Goal: Information Seeking & Learning: Learn about a topic

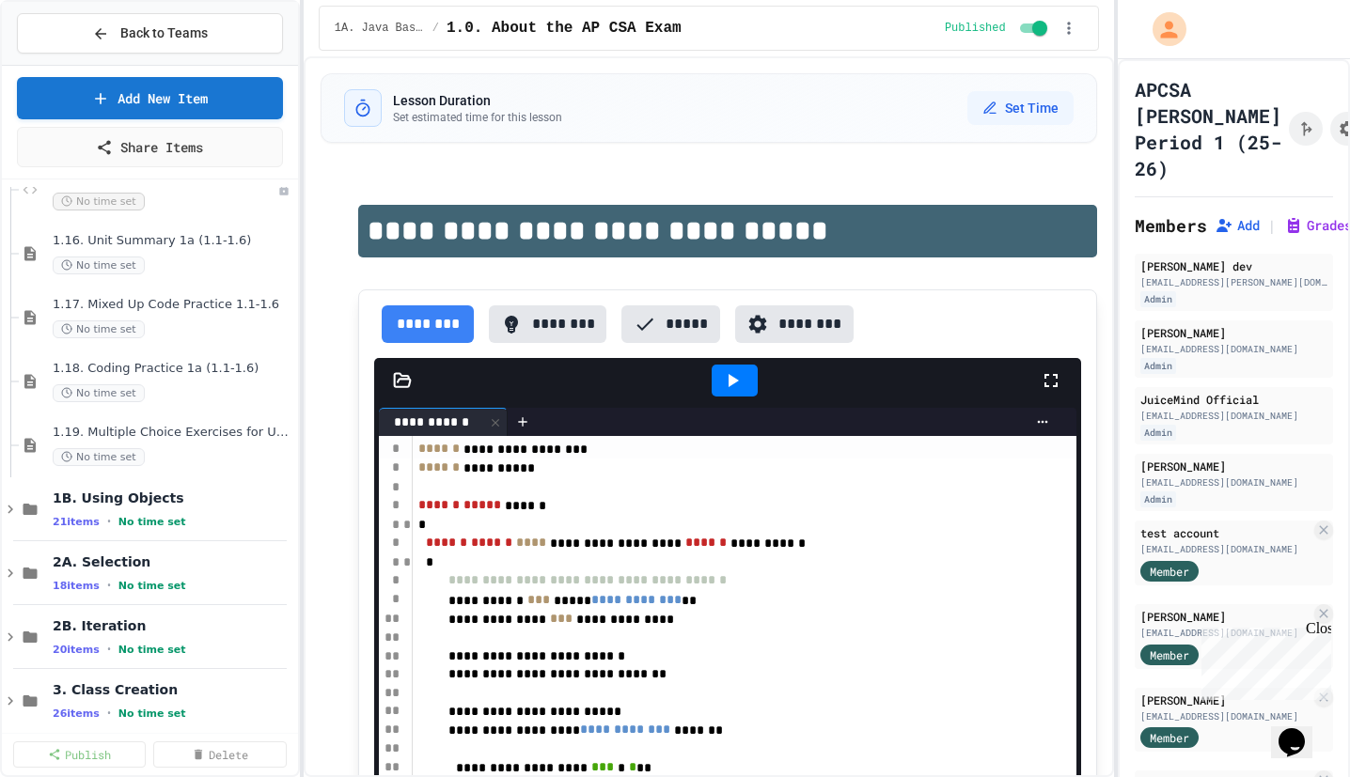
scroll to position [983, 0]
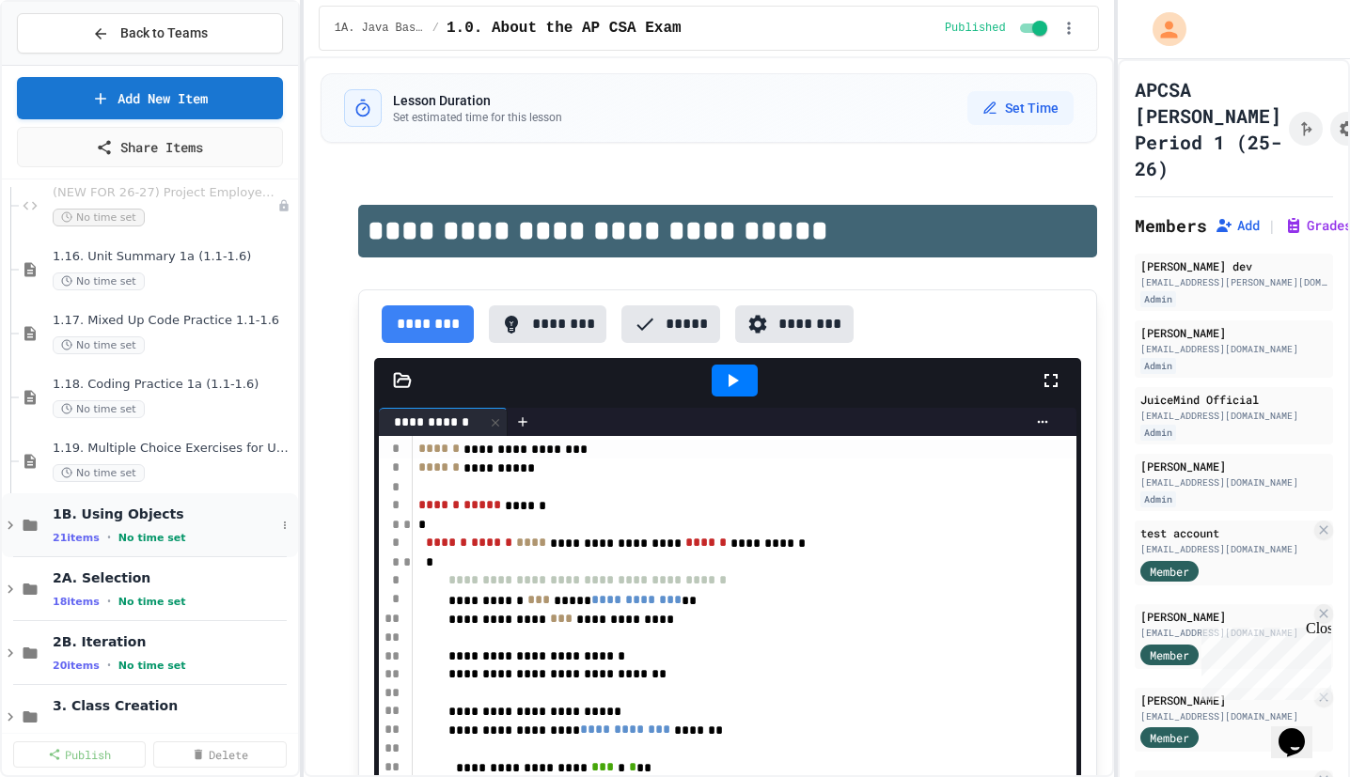
click at [148, 506] on span "1B. Using Objects" at bounding box center [164, 514] width 223 height 17
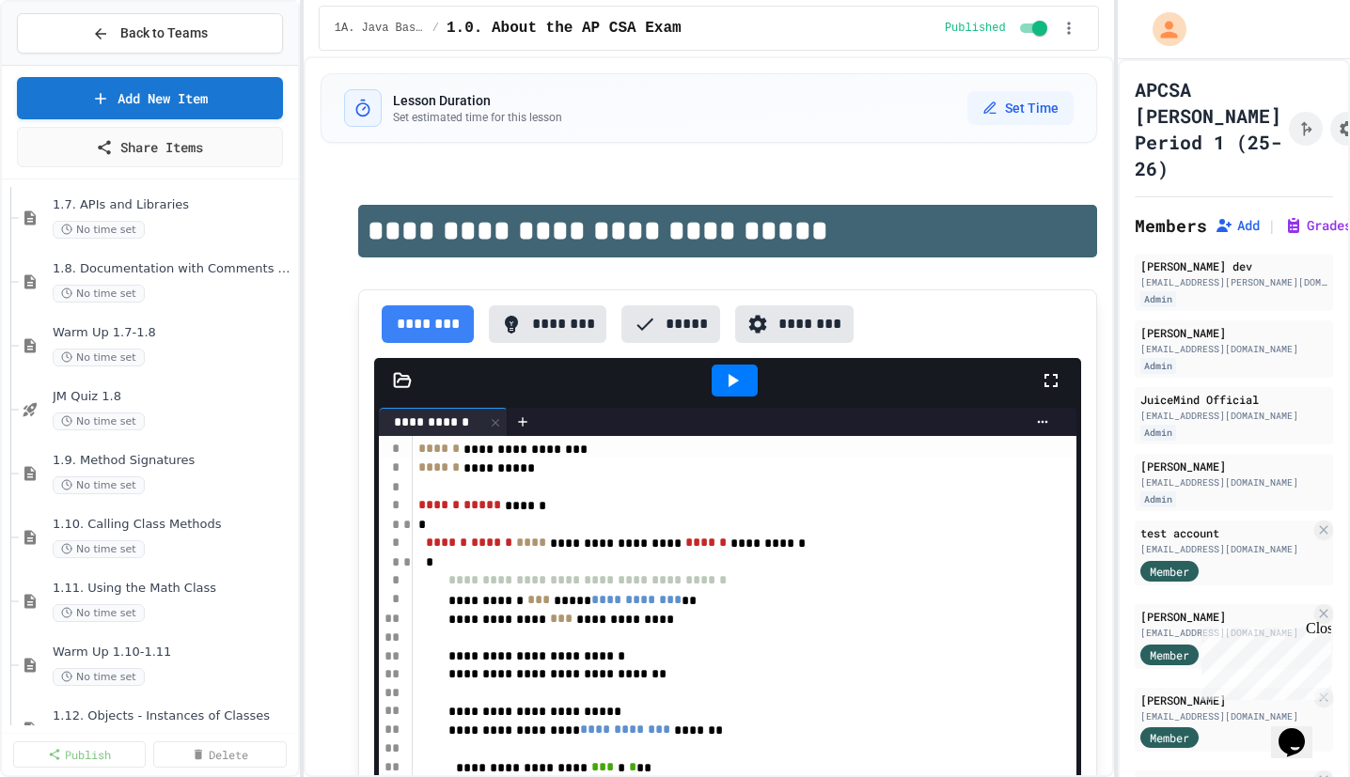
scroll to position [1369, 0]
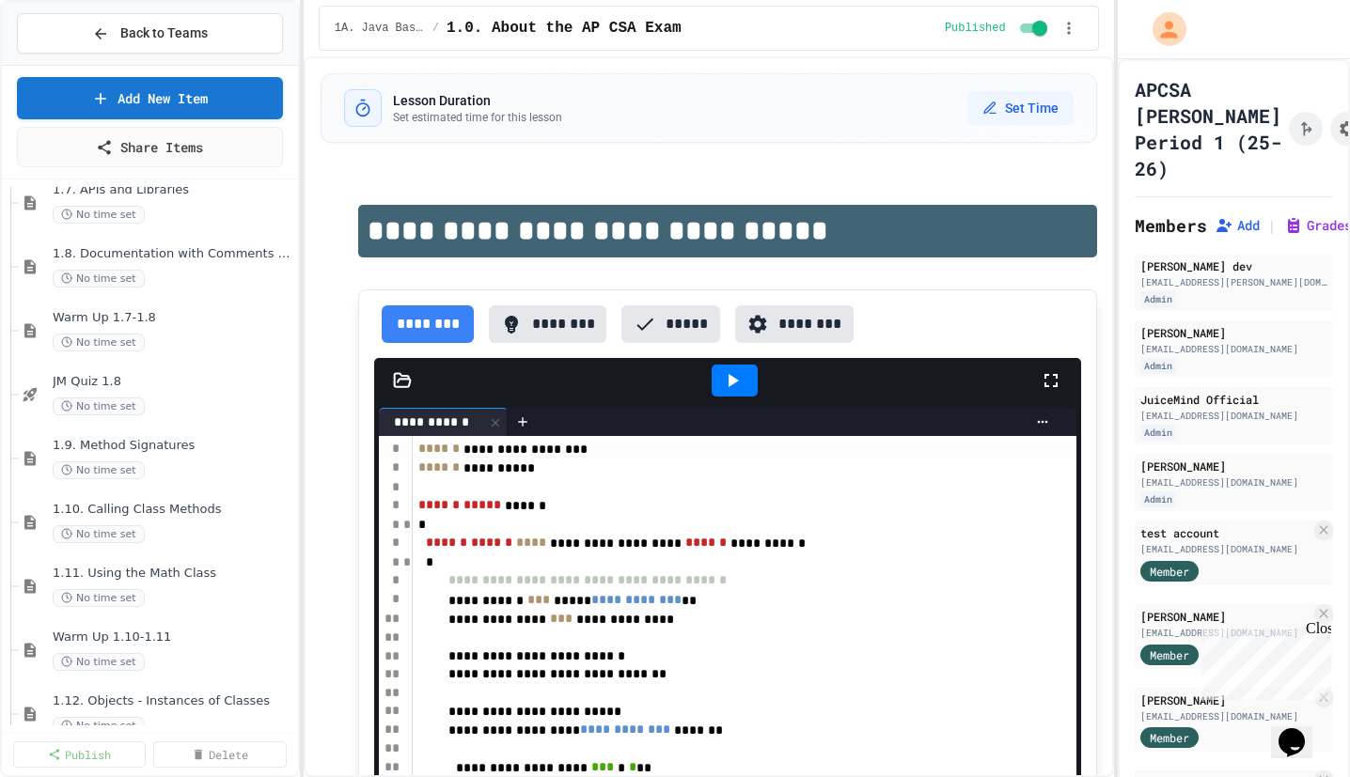
click at [148, 505] on span "1.10. Calling Class Methods" at bounding box center [174, 510] width 242 height 16
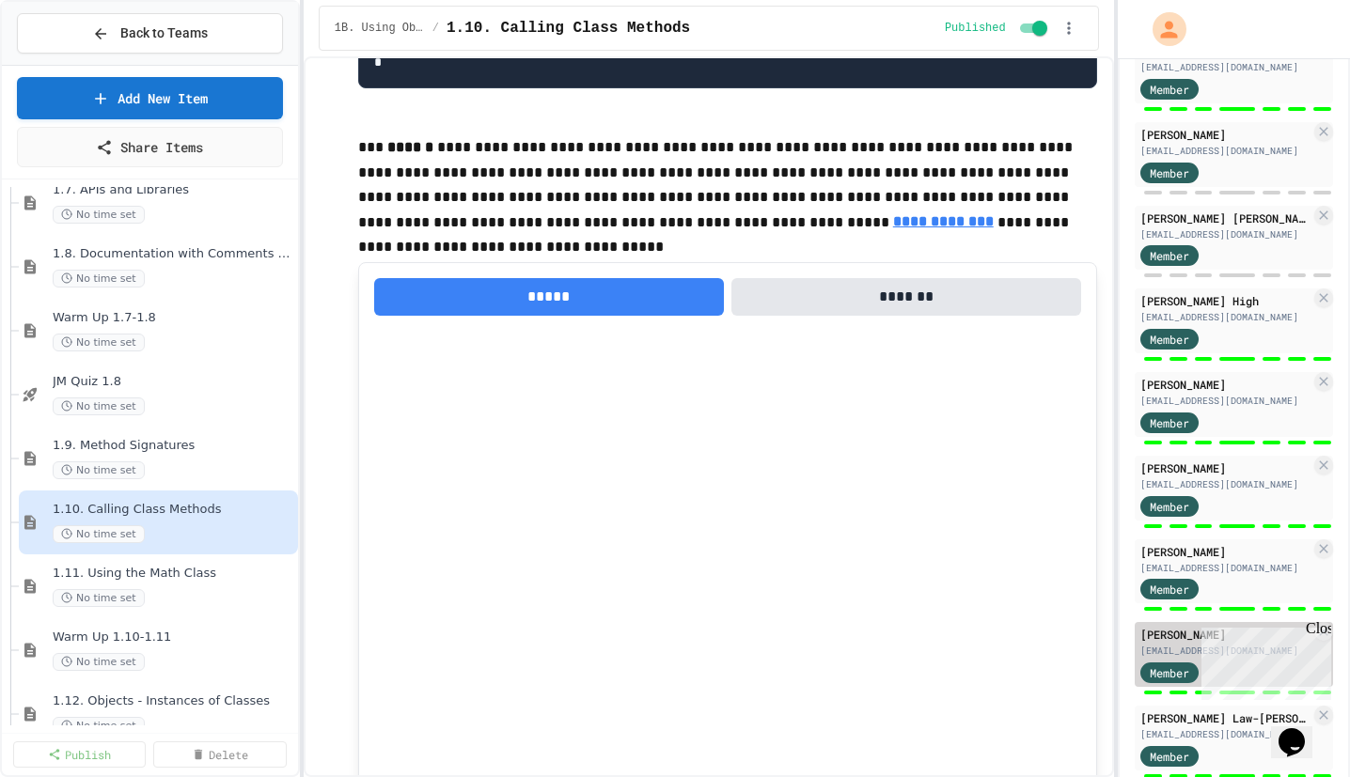
scroll to position [837, 0]
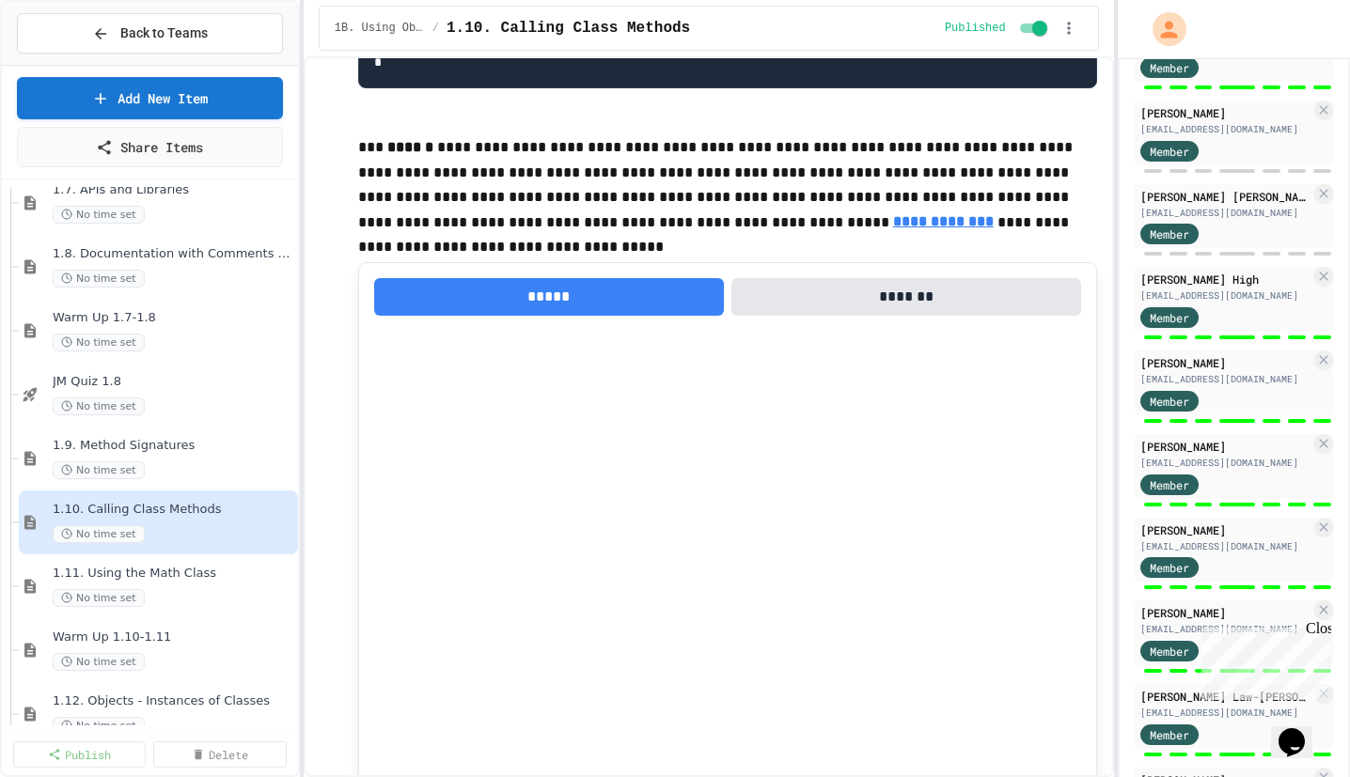
click at [1320, 629] on div "Close" at bounding box center [1316, 631] width 23 height 23
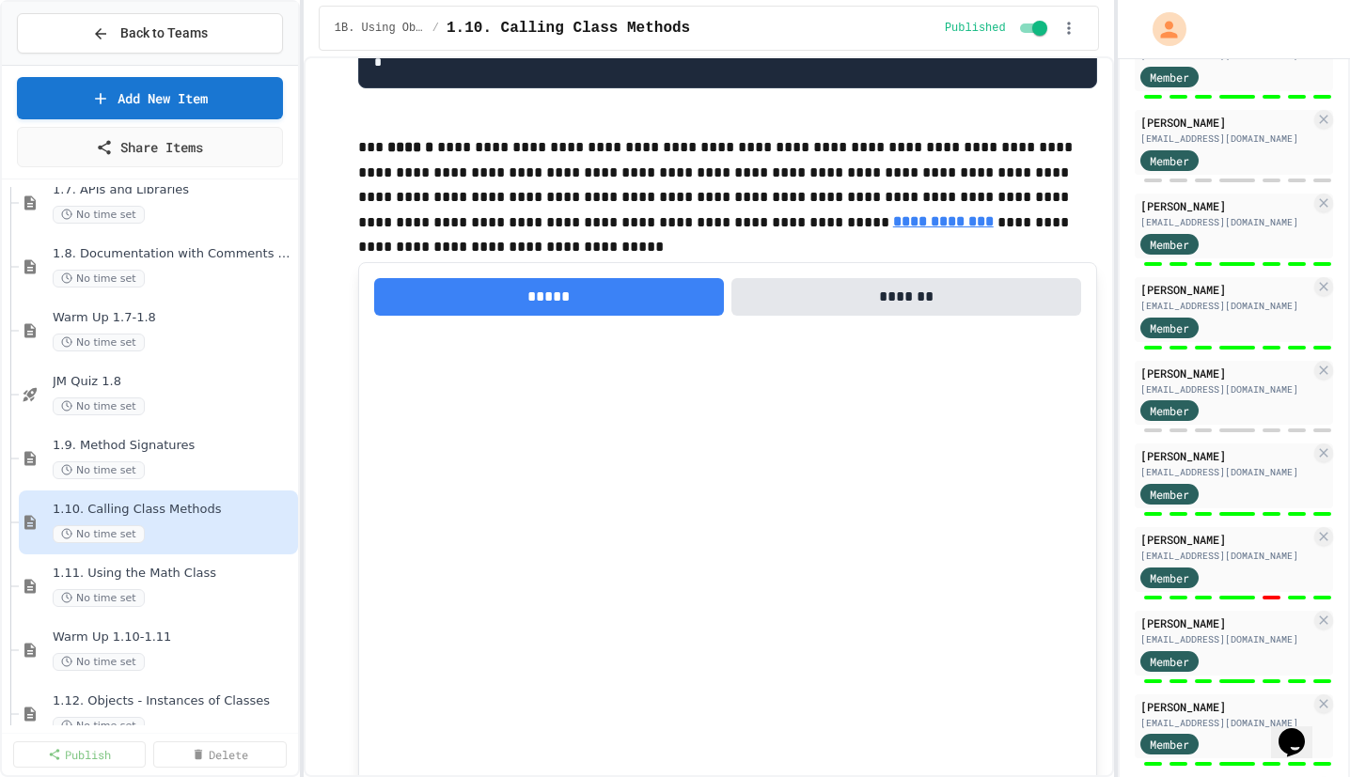
scroll to position [1753, 0]
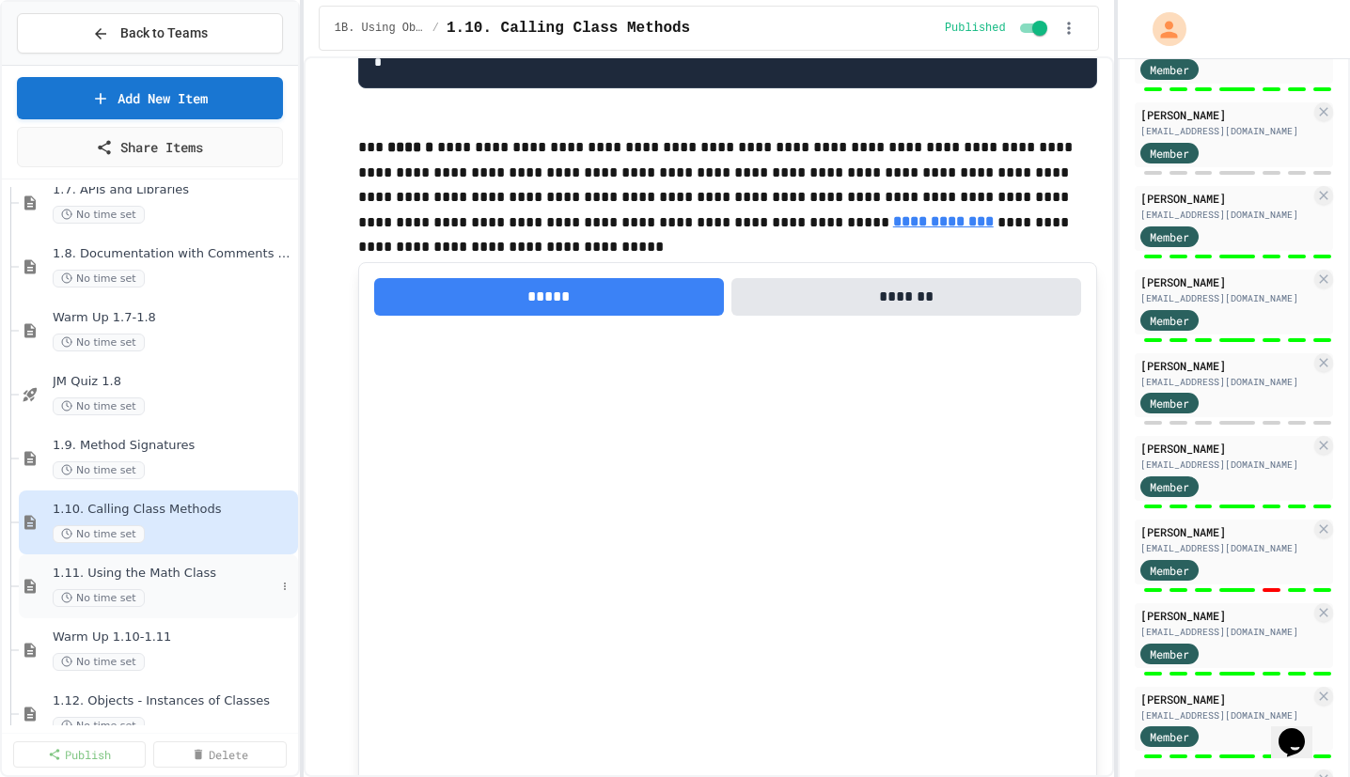
click at [165, 574] on span "1.11. Using the Math Class" at bounding box center [164, 574] width 223 height 16
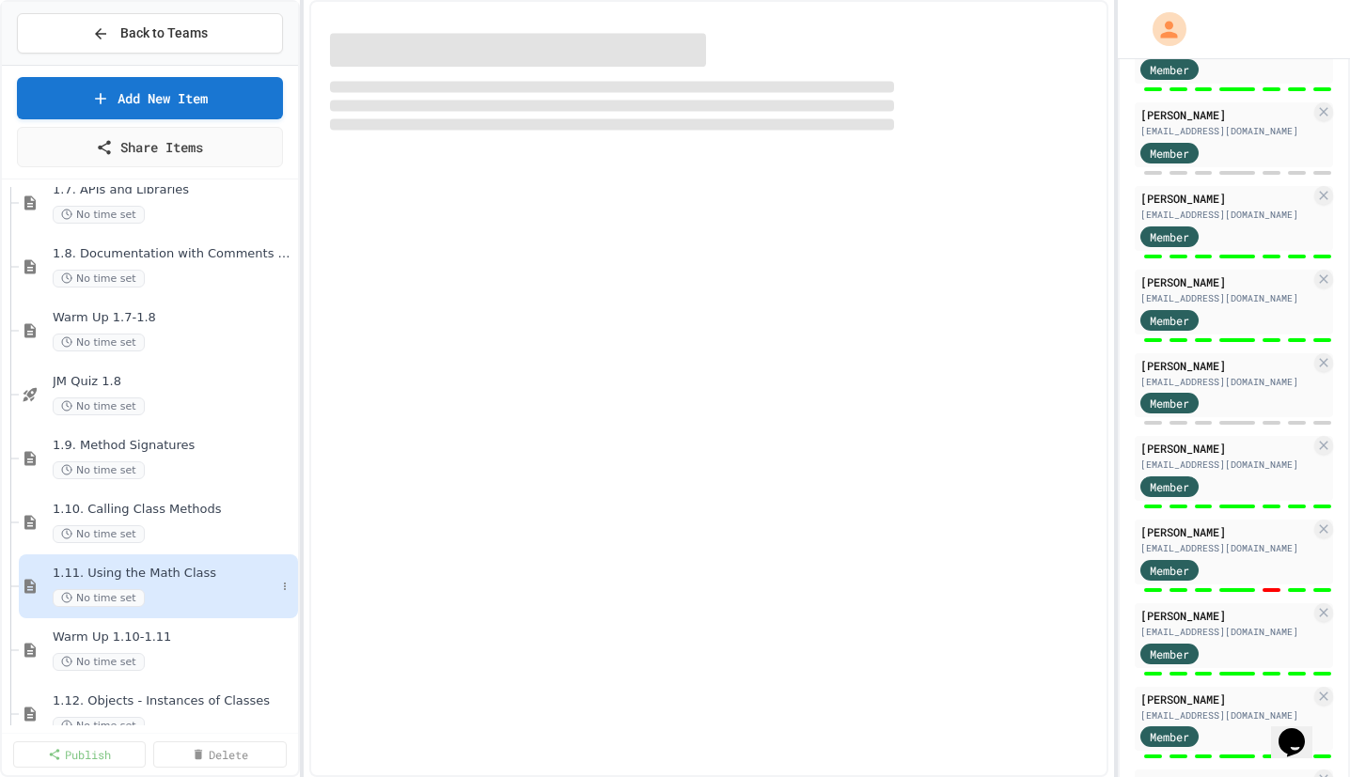
select select "***"
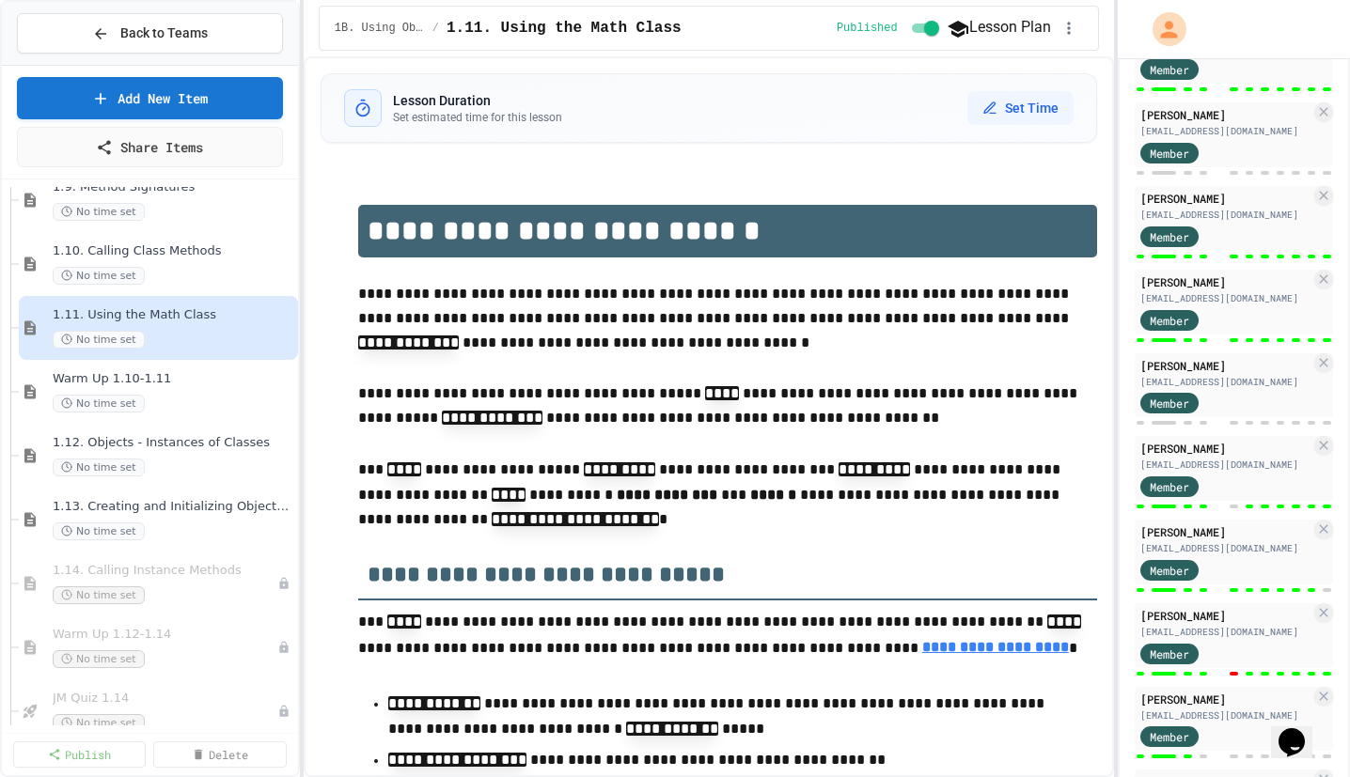
scroll to position [1676, 0]
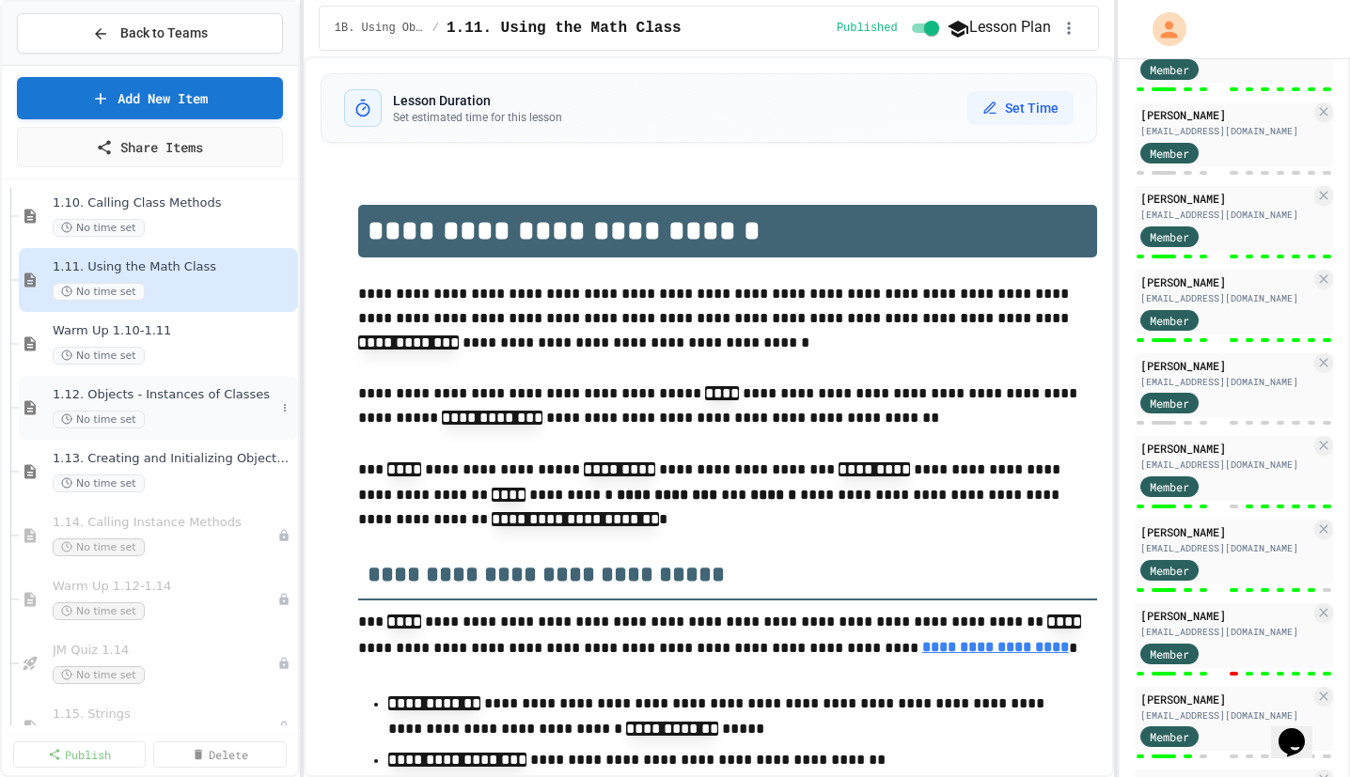
click at [191, 399] on span "1.12. Objects - Instances of Classes" at bounding box center [164, 395] width 223 height 16
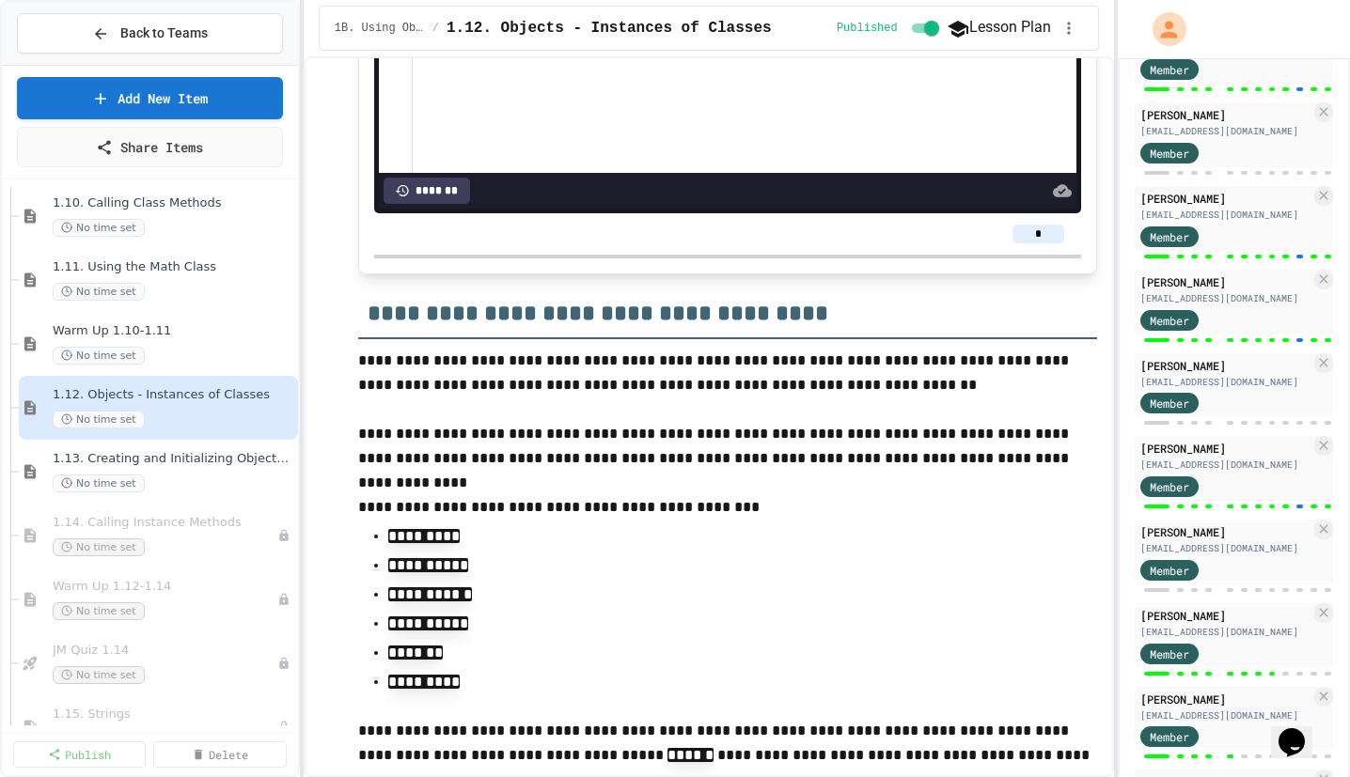
scroll to position [16571, 0]
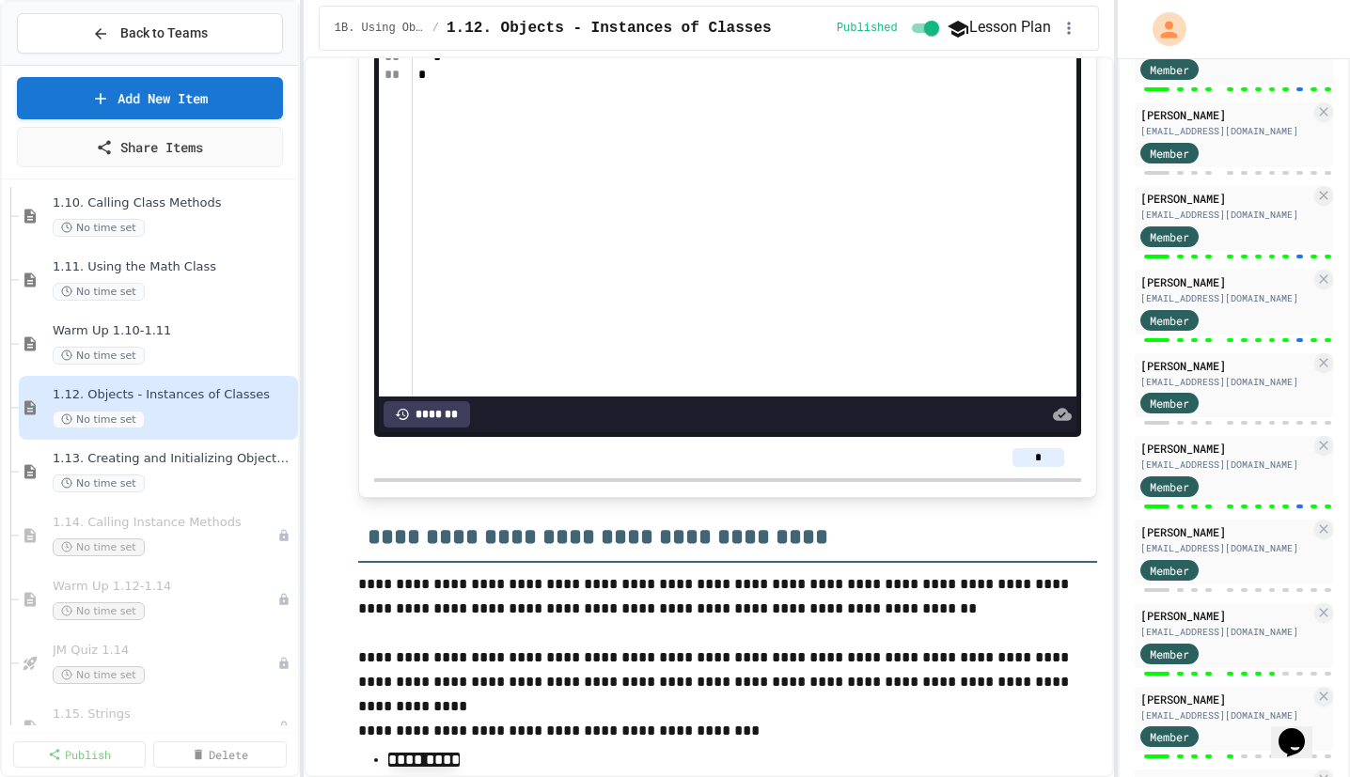
click at [1220, 253] on div at bounding box center [1233, 257] width 198 height 8
click at [1242, 222] on div "Joseph Mitchell josmitchell.2027@bishopblanchet.org Member" at bounding box center [1233, 218] width 198 height 65
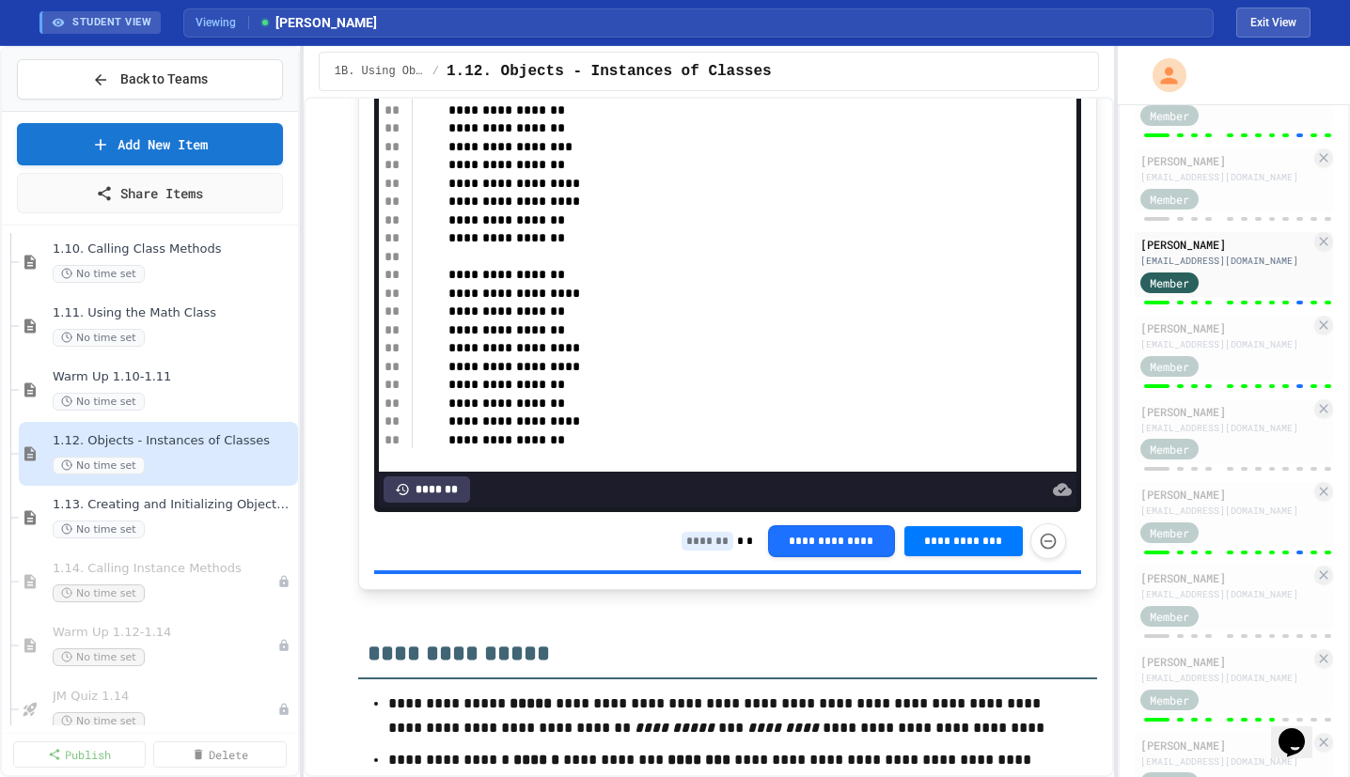
scroll to position [139, 0]
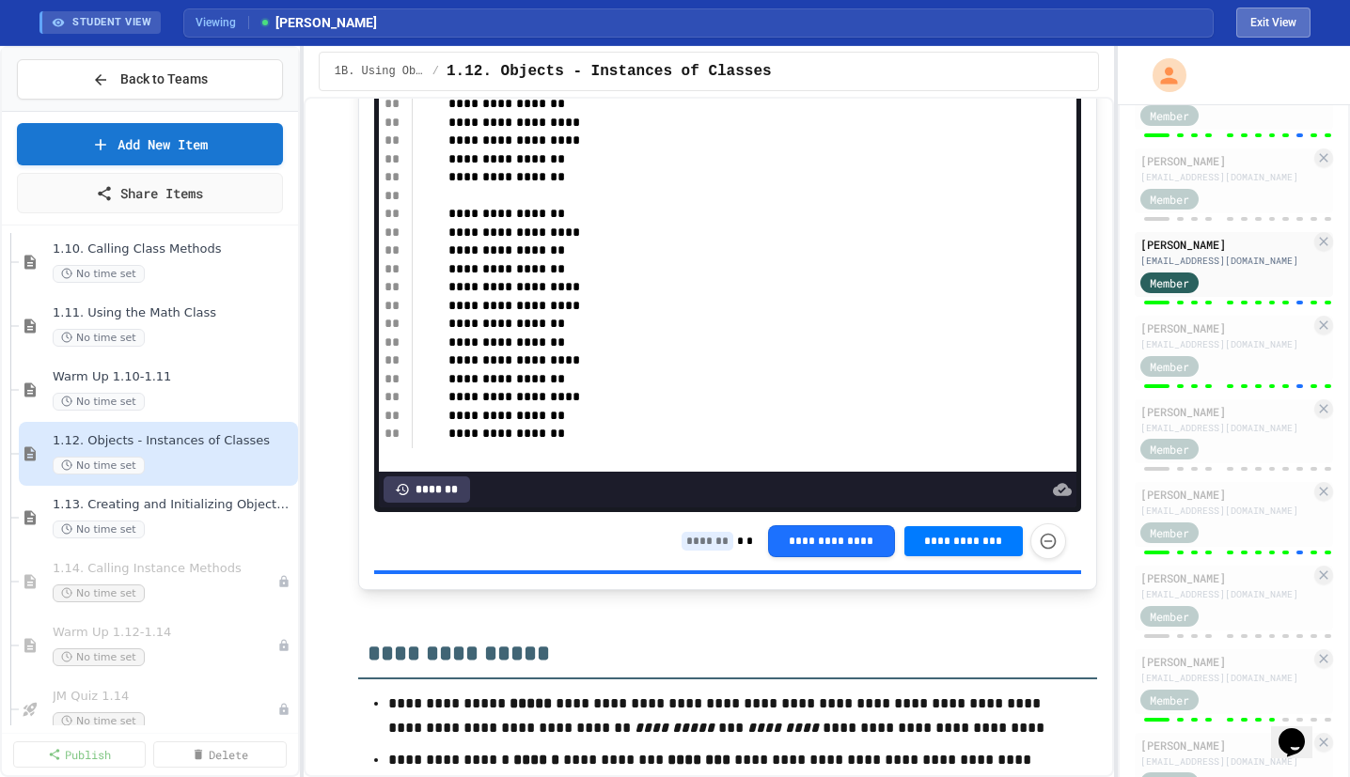
click at [1259, 20] on button "Exit View" at bounding box center [1273, 23] width 74 height 30
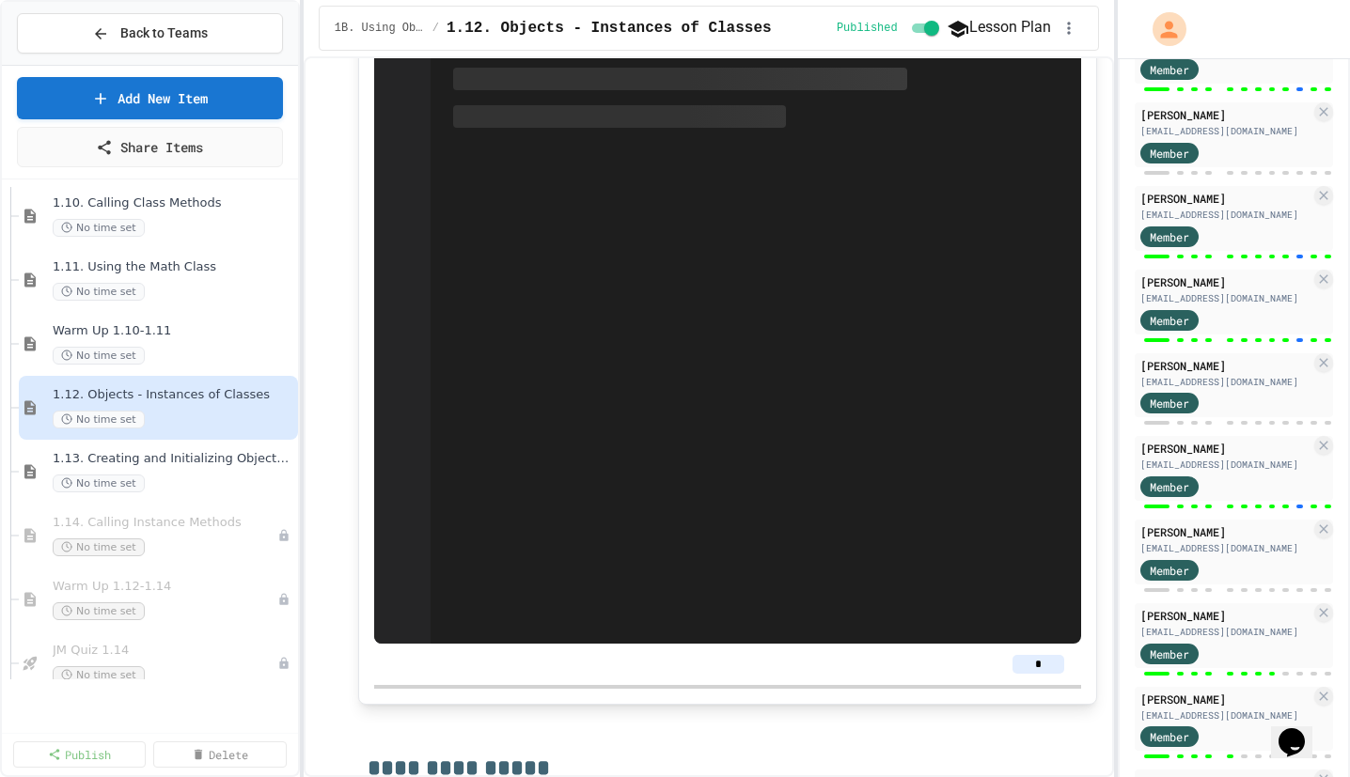
scroll to position [17951, 0]
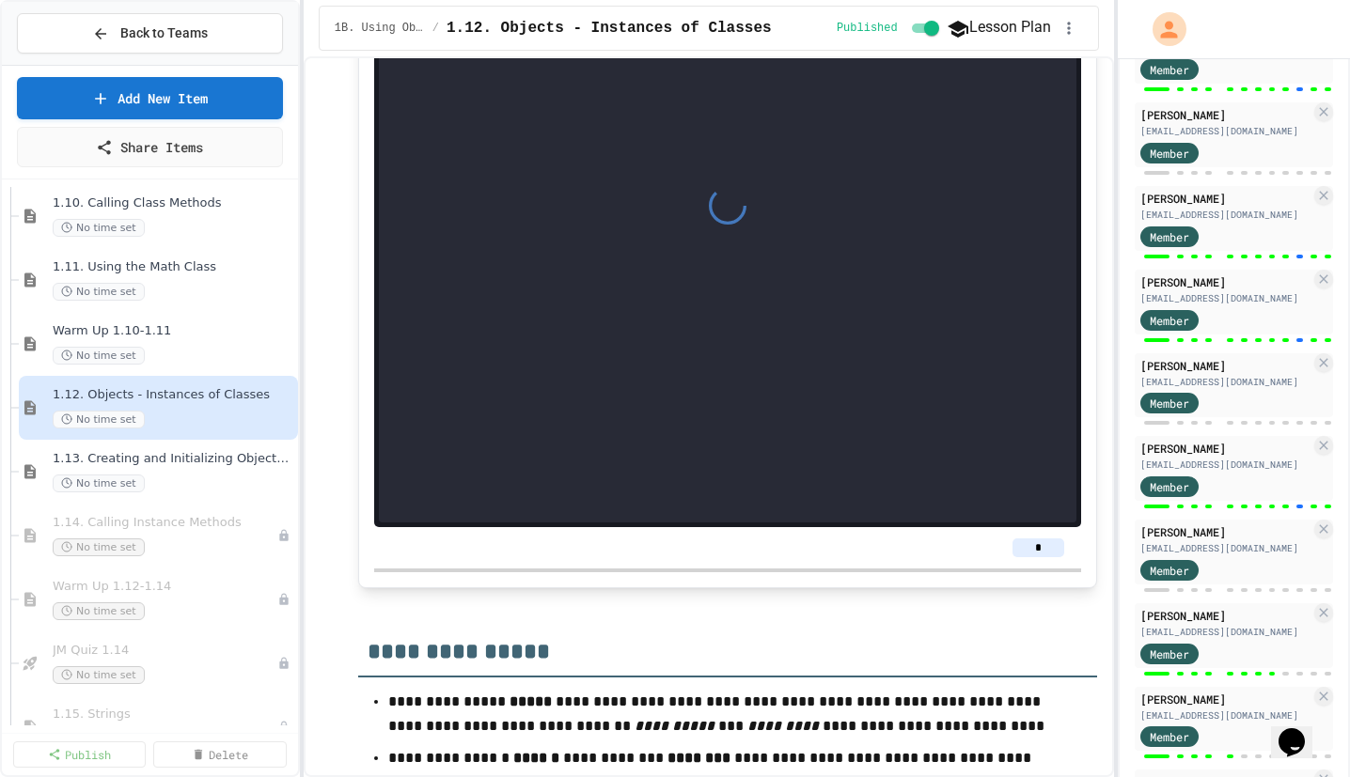
click at [1041, 540] on input "*" at bounding box center [1038, 548] width 52 height 19
type input "*"
click at [994, 618] on h2 "**********" at bounding box center [727, 645] width 739 height 65
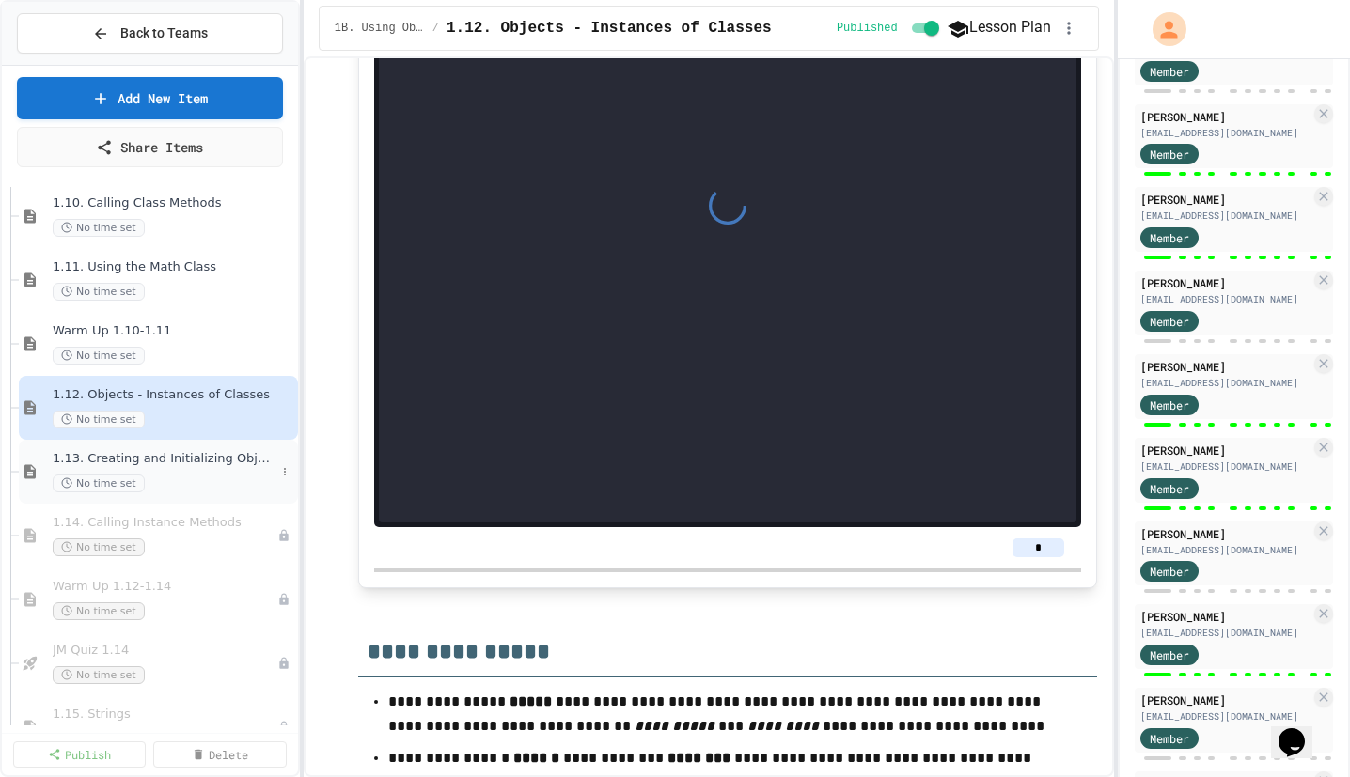
click at [220, 463] on span "1.13. Creating and Initializing Objects: Constructors" at bounding box center [164, 459] width 223 height 16
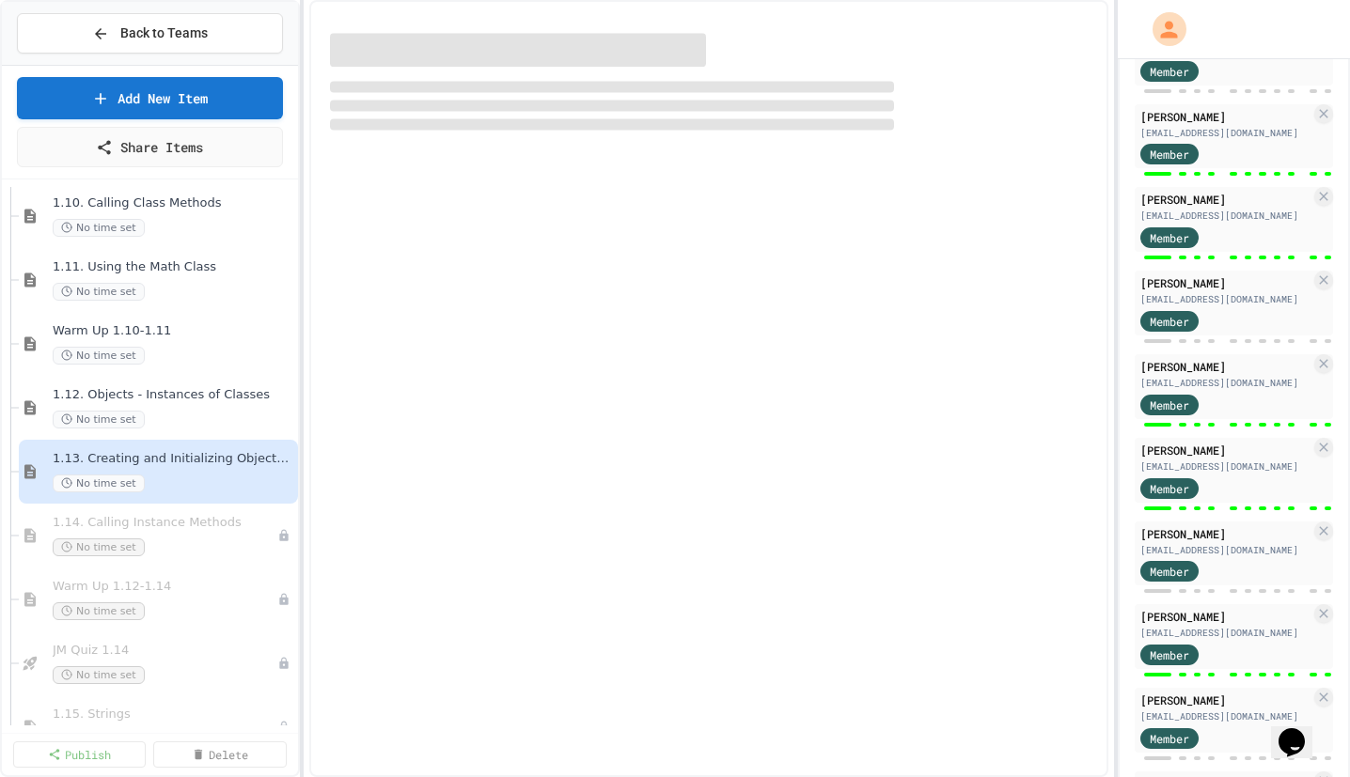
select select "***"
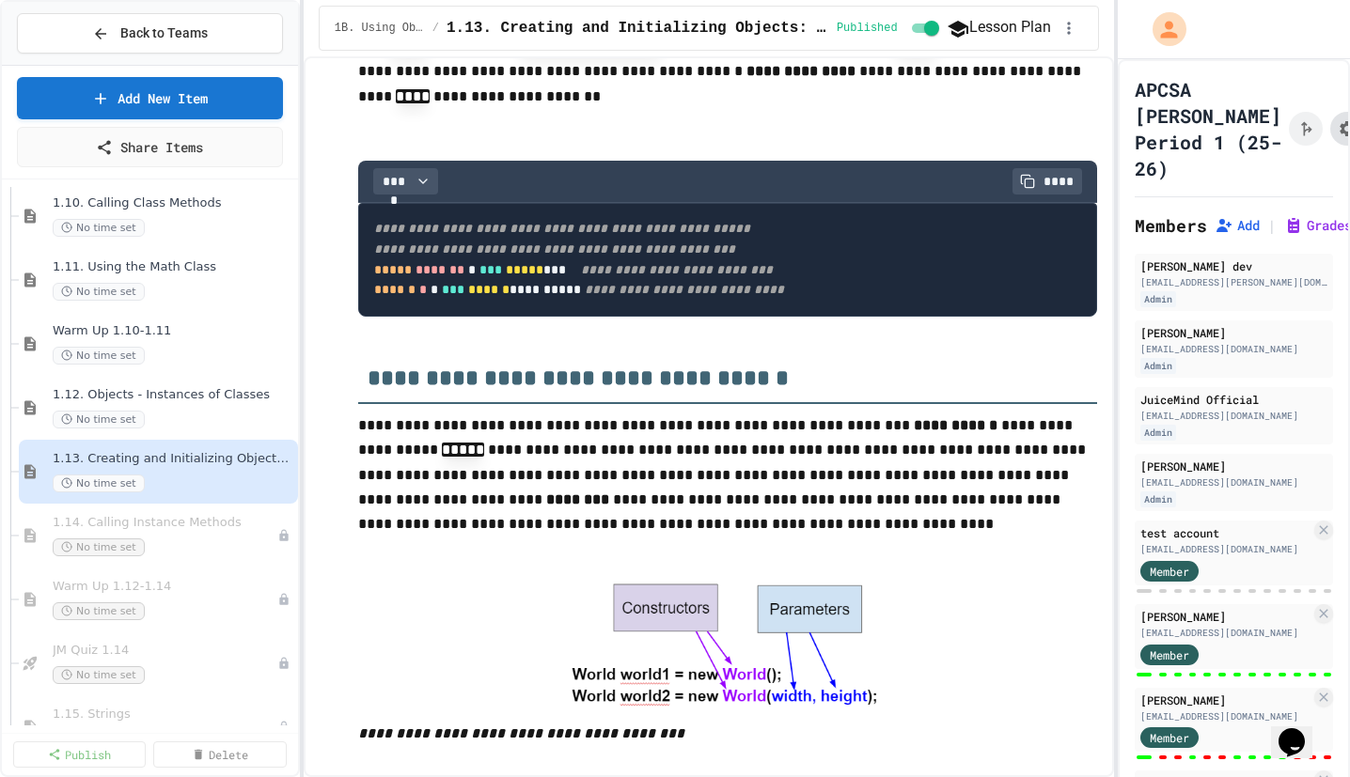
click at [1337, 122] on icon "Assignment Settings" at bounding box center [1346, 128] width 19 height 19
